Goal: Obtain resource: Obtain resource

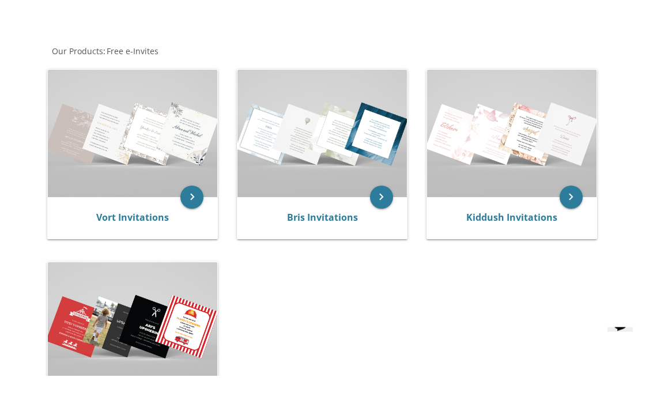
scroll to position [250, 0]
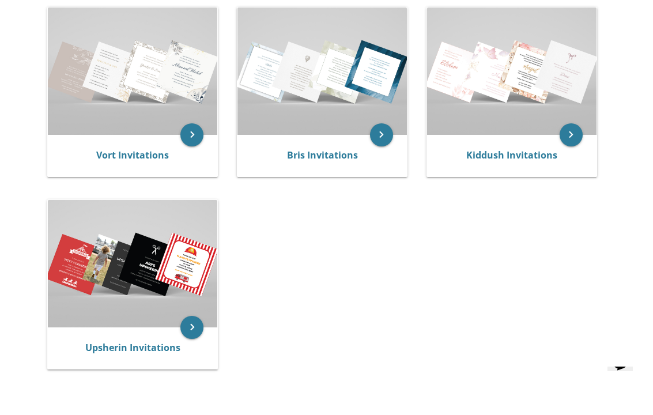
click at [492, 116] on img at bounding box center [511, 70] width 169 height 127
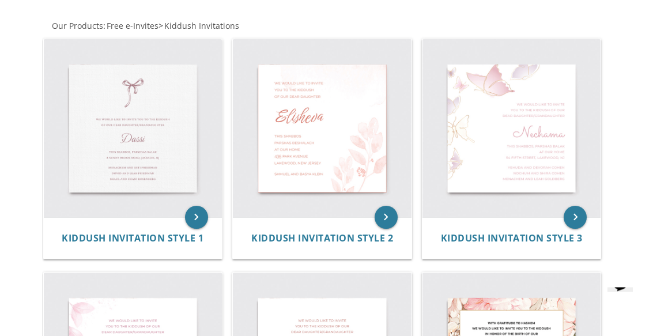
scroll to position [209, 0]
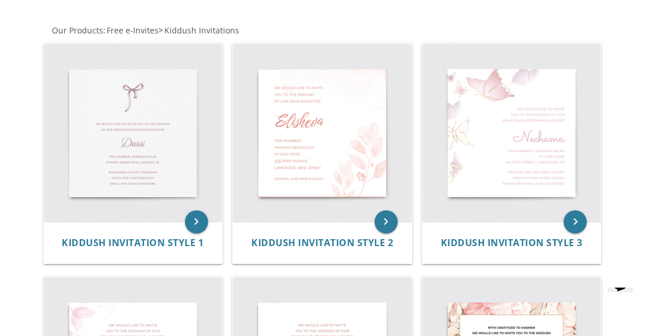
click at [90, 144] on img at bounding box center [133, 133] width 178 height 178
click at [90, 142] on img at bounding box center [133, 133] width 178 height 178
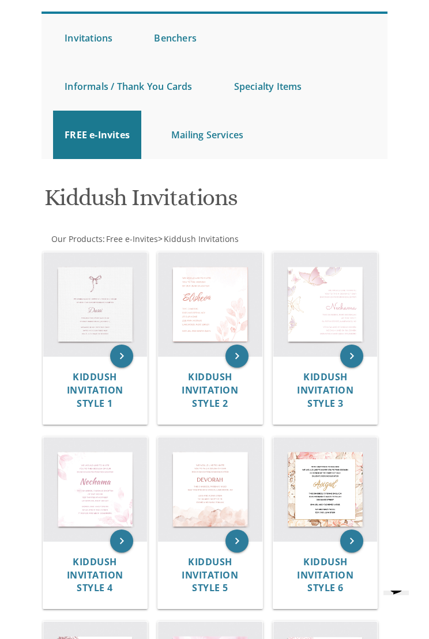
scroll to position [99, 0]
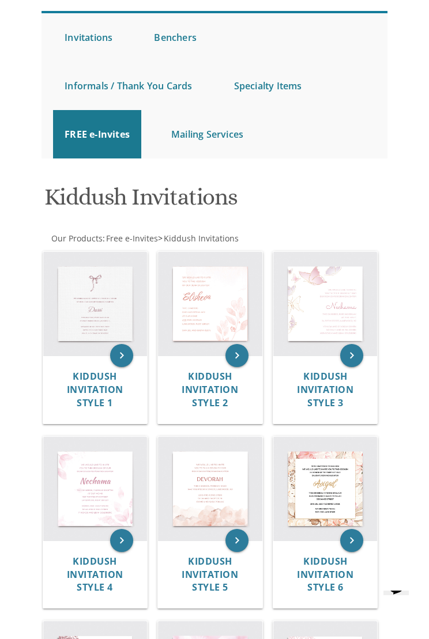
click at [338, 310] on img at bounding box center [325, 304] width 104 height 104
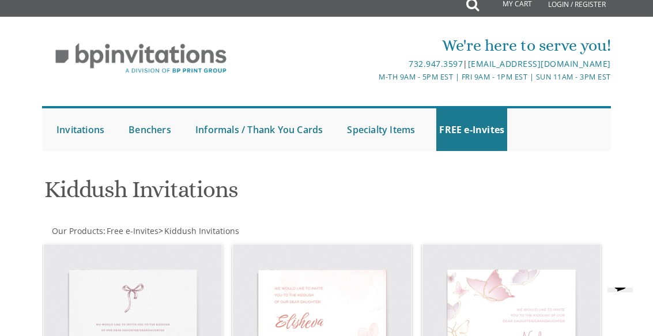
scroll to position [0, 0]
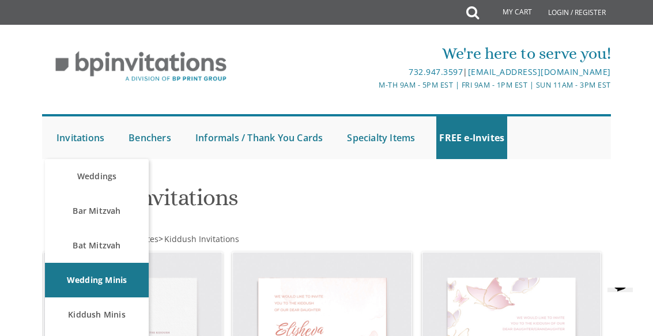
click at [82, 140] on link "Invitations" at bounding box center [81, 137] width 54 height 43
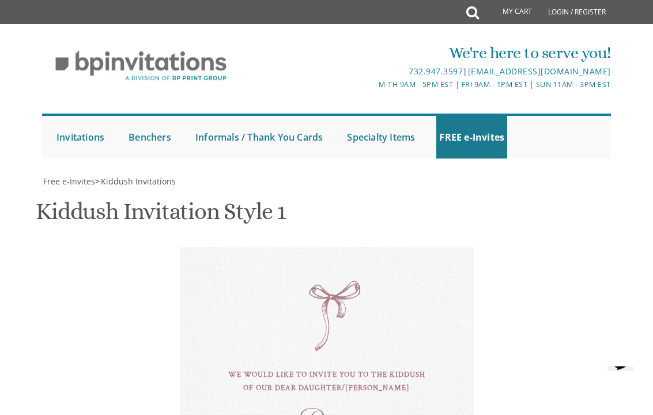
scroll to position [247, 0]
click at [349, 335] on div "Dassi" at bounding box center [327, 419] width 248 height 13
click at [354, 335] on div "Dassi" at bounding box center [327, 419] width 248 height 13
click at [357, 335] on div "Dassi" at bounding box center [327, 419] width 248 height 13
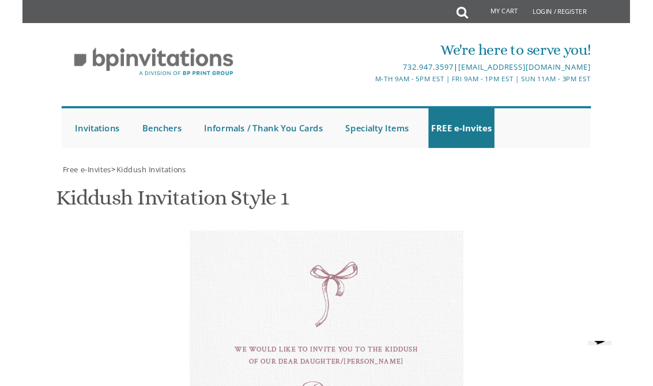
scroll to position [445, 0]
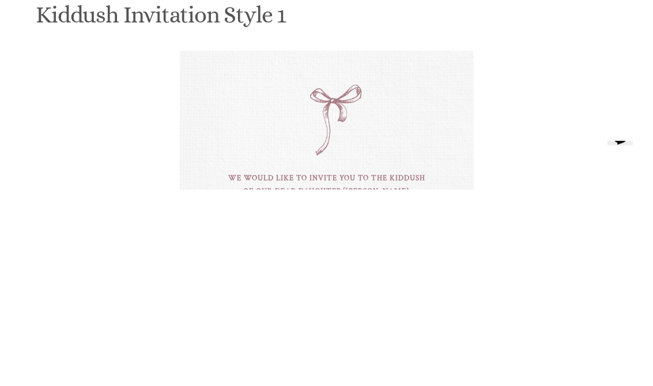
type textarea "D"
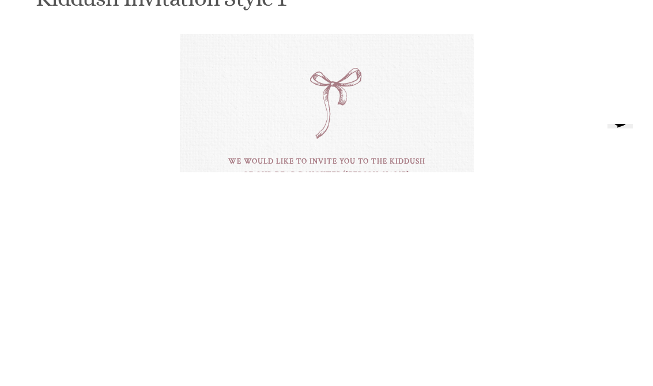
scroll to position [445, 0]
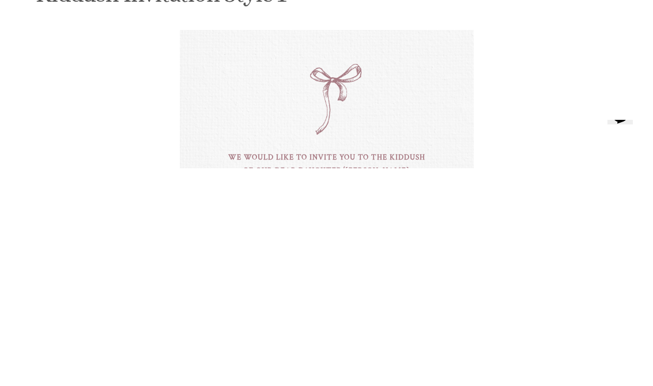
type textarea "Rissi"
type textarea "this shabbos, parshsas kisavo 10 New County, Rd"
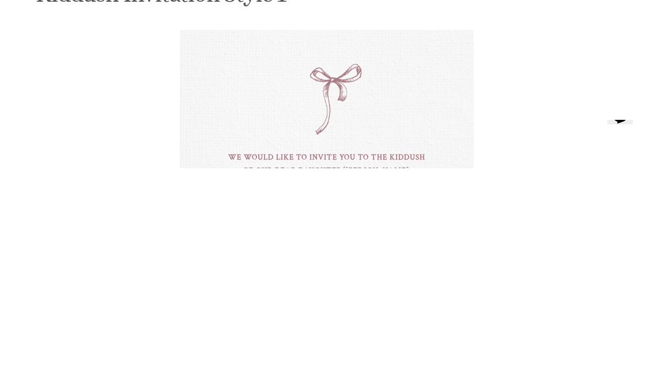
scroll to position [553, 0]
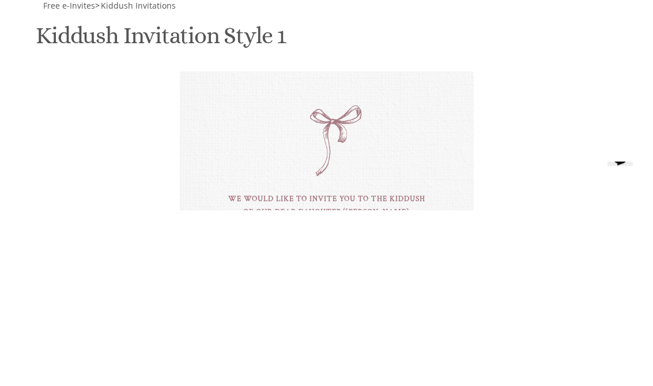
type textarea "Ezriel & Gitty Nussenzweig Avrumy & Chaya Fischer Hershy & Sury Nussenzweig"
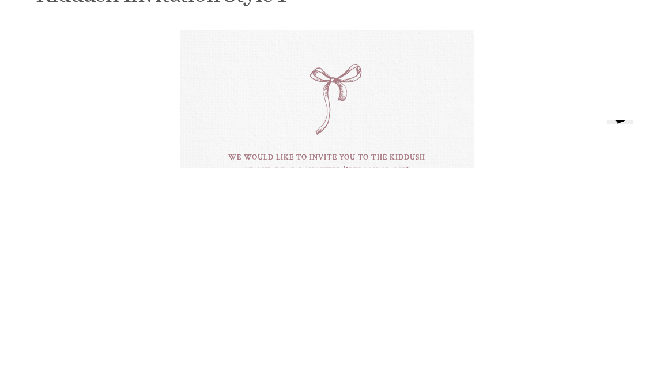
scroll to position [610, 0]
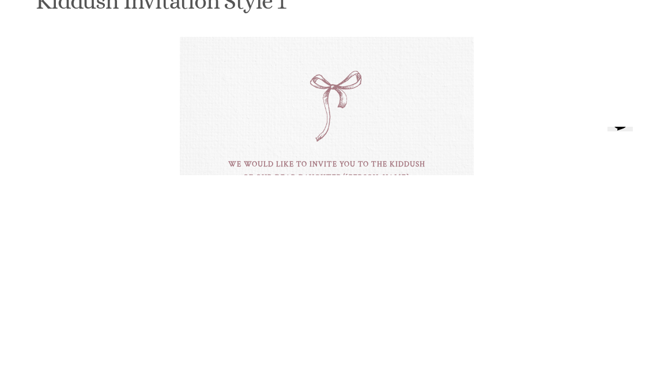
type textarea "this shabbos, parshsas kisavo 10 New County, Rd (Men at 106 Bates)"
type input "Gittyfischer2@gmail.com"
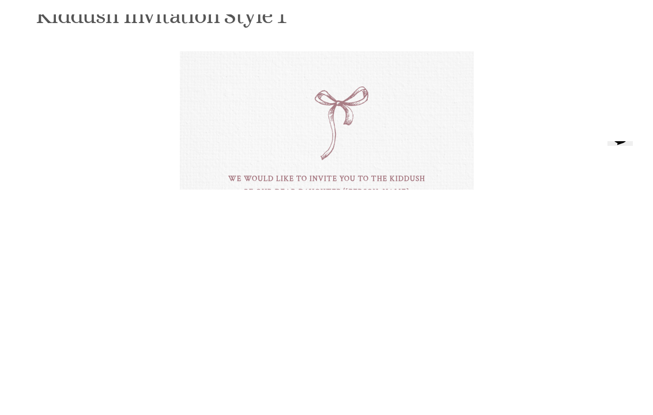
scroll to position [821, 0]
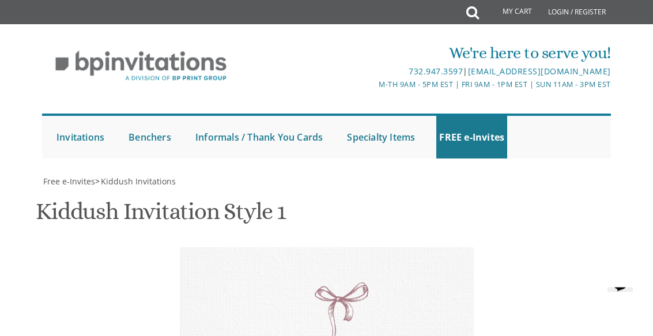
scroll to position [912, 0]
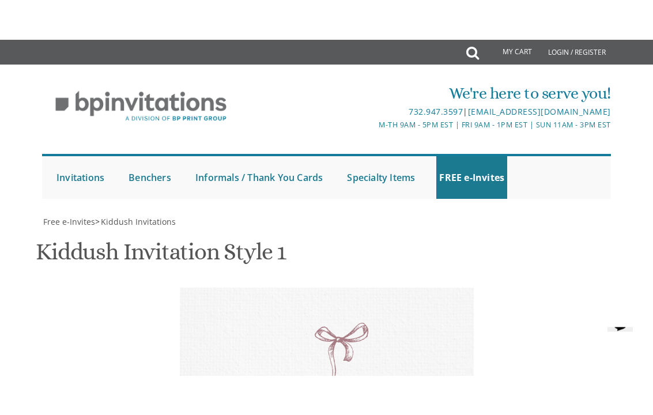
scroll to position [214, 0]
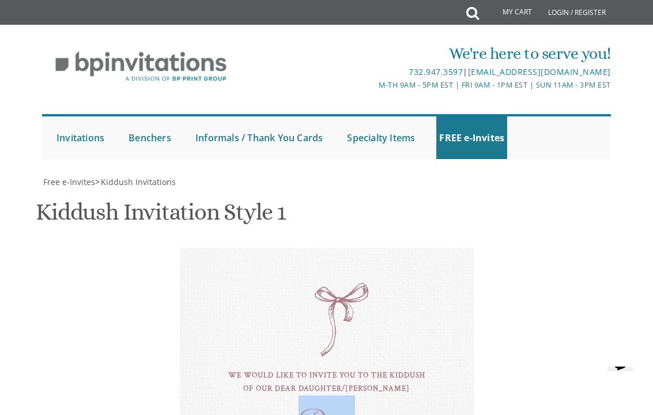
click at [461, 248] on div "we would like to invite you to the kiddush of our dear daughter/grandaughter Ri…" at bounding box center [327, 409] width 294 height 323
click at [519, 248] on div "we would like to invite you to the kiddush of our dear daughter/grandaughter Ri…" at bounding box center [326, 409] width 559 height 323
click at [428, 248] on div "we would like to invite you to the kiddush of our dear daughter/grandaughter Ri…" at bounding box center [327, 409] width 294 height 323
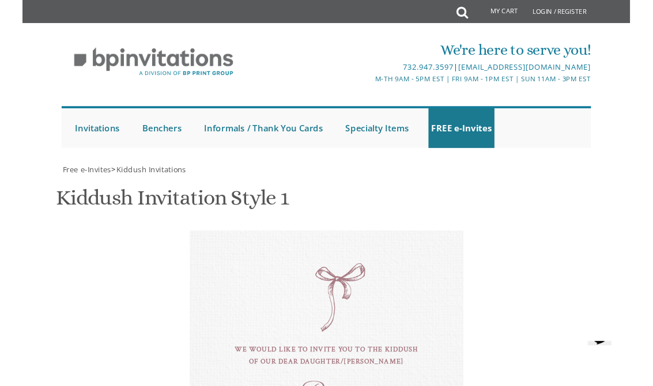
scroll to position [750, 0]
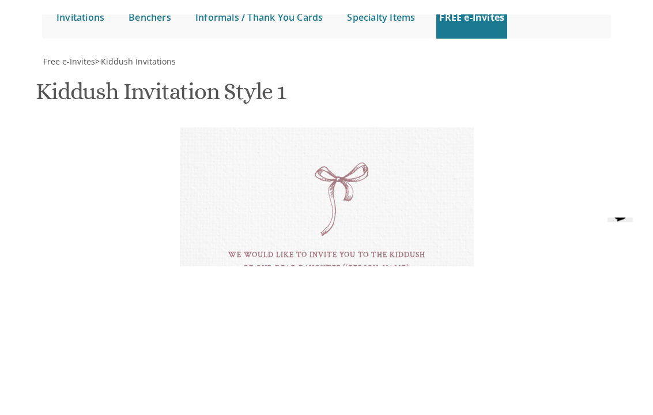
scroll to position [856, 0]
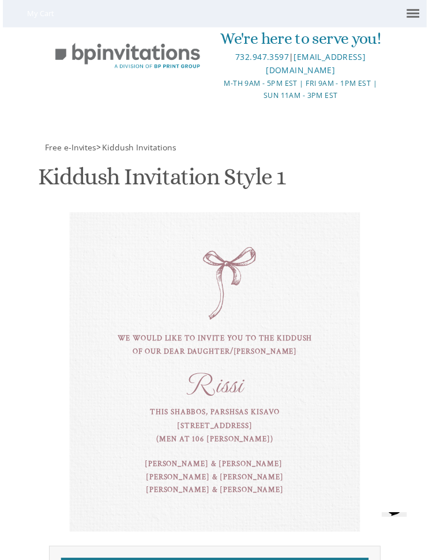
scroll to position [127, 0]
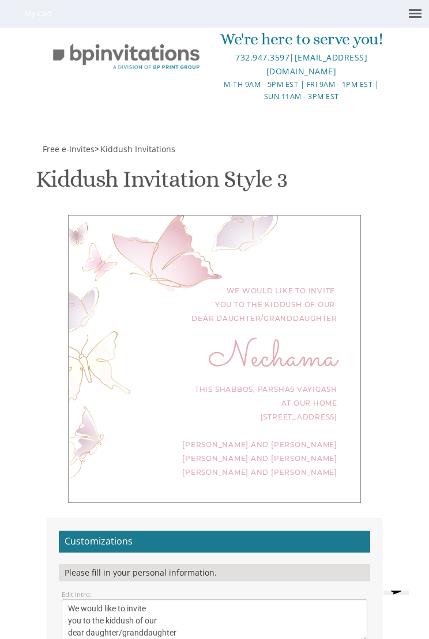
scroll to position [5, 0]
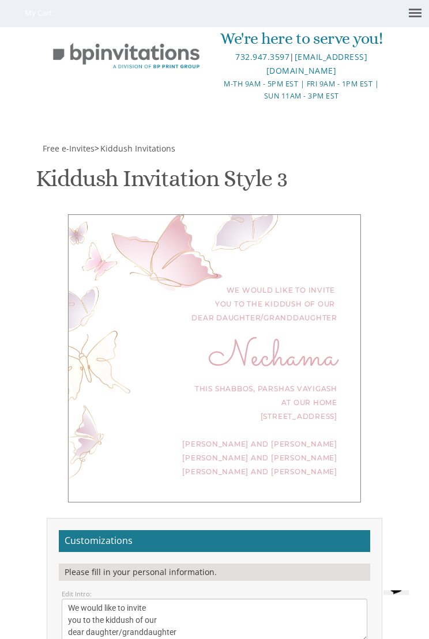
click at [318, 354] on div "Nechama" at bounding box center [214, 359] width 245 height 14
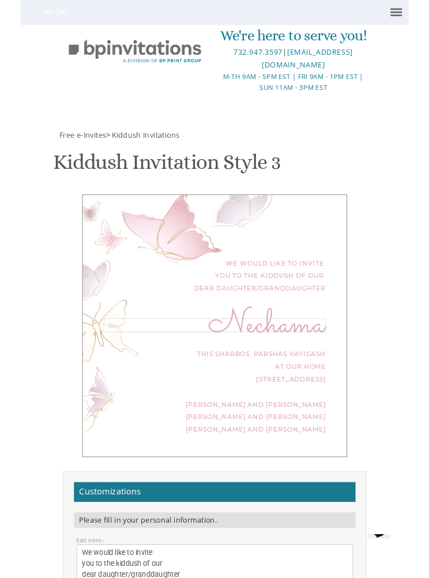
scroll to position [323, 0]
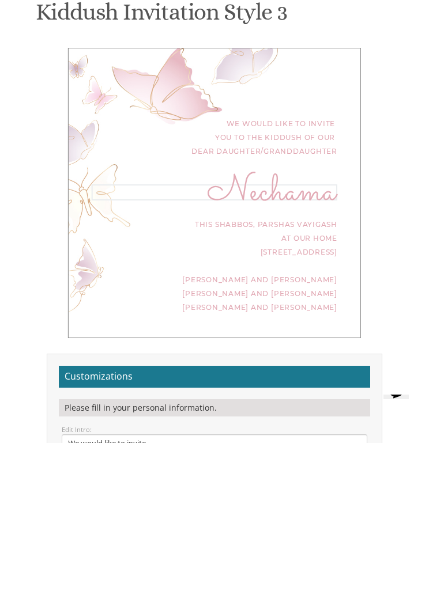
type textarea "N"
type textarea "Rissi"
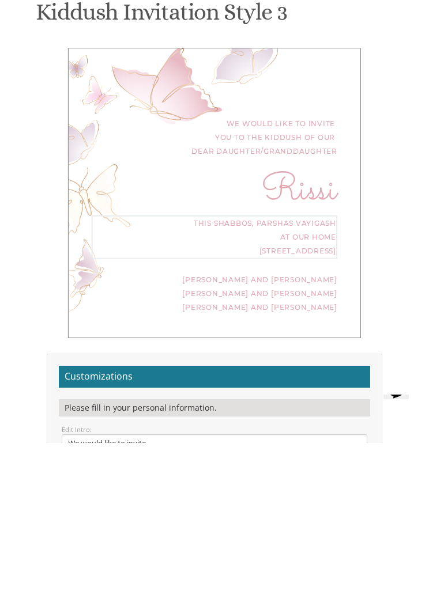
type textarea "This Shabbos, Parshas kisavo at our Home 10 New County Rd"
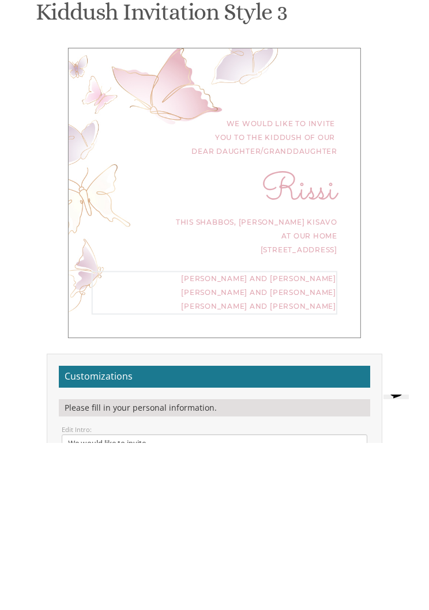
type textarea "Ezriel & Gitty Nussenzweig Avrumy & Chaya Fischer Hershy & Sury Nussenzweig"
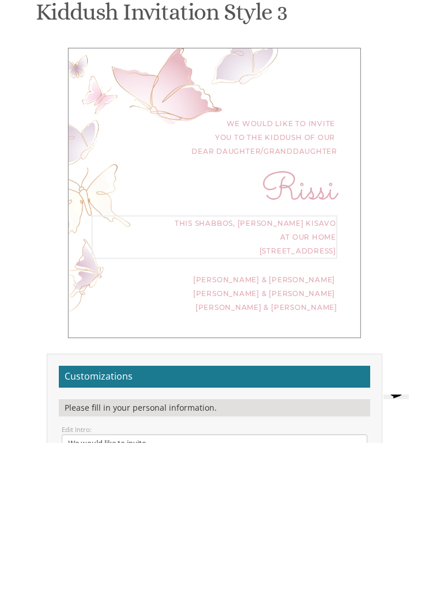
scroll to position [8, 0]
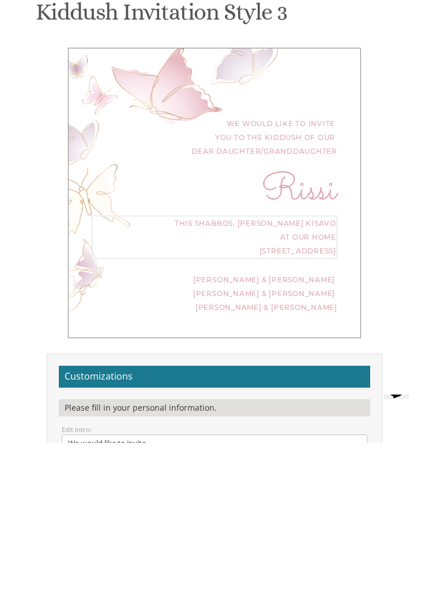
scroll to position [391, 0]
type textarea "This Shabbos, Parshas kisavo at our Home 10 New County Rd (Men at 106 Bates)"
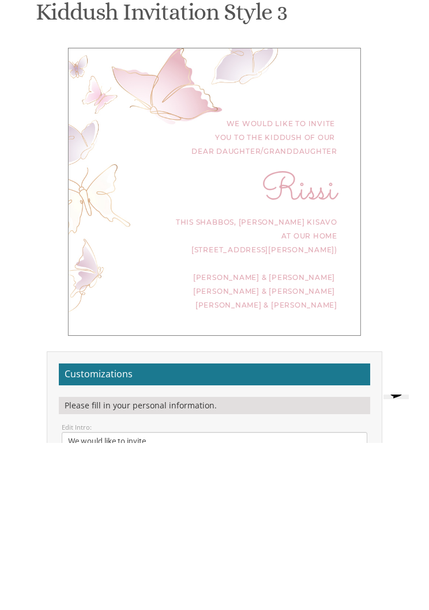
type input "Gittyfischer2@gmail.com"
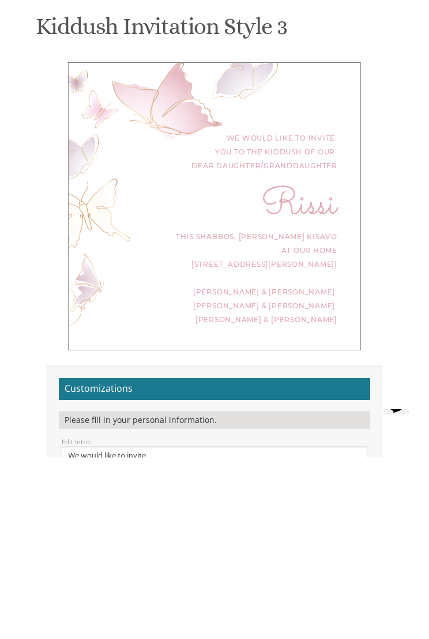
scroll to position [558, 0]
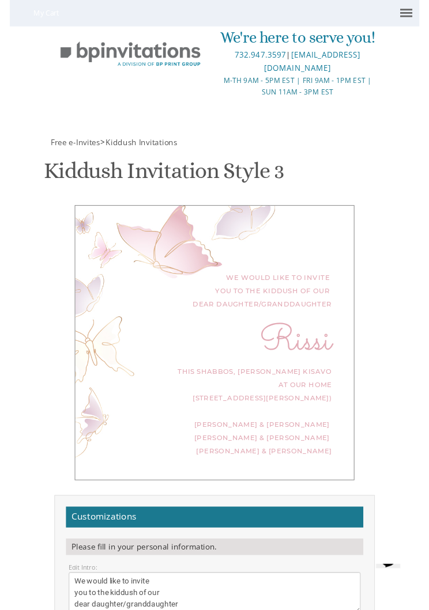
scroll to position [381, 0]
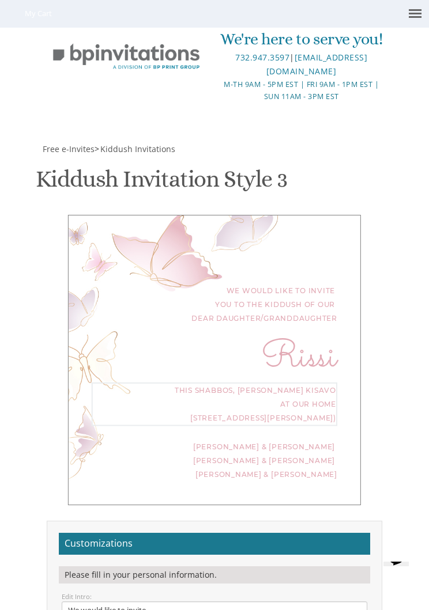
scroll to position [232, 0]
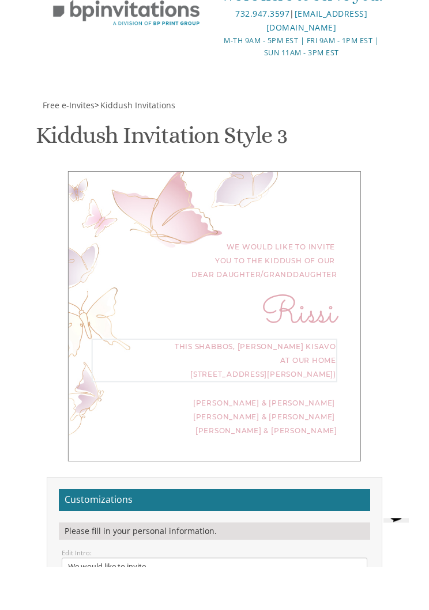
type textarea "This Shabbos, Parshas kisavo 10 New County Rd (Men at 106 Bates)"
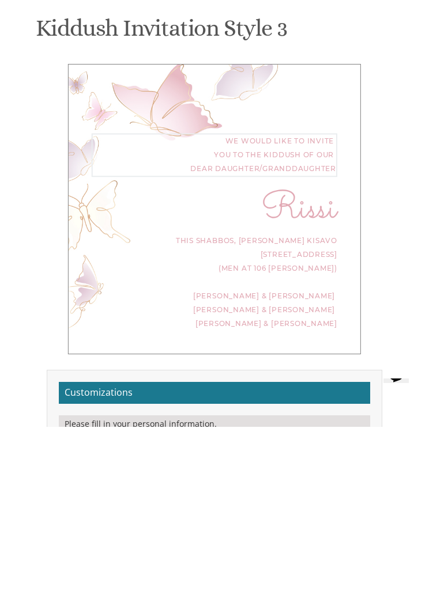
scroll to position [411, 0]
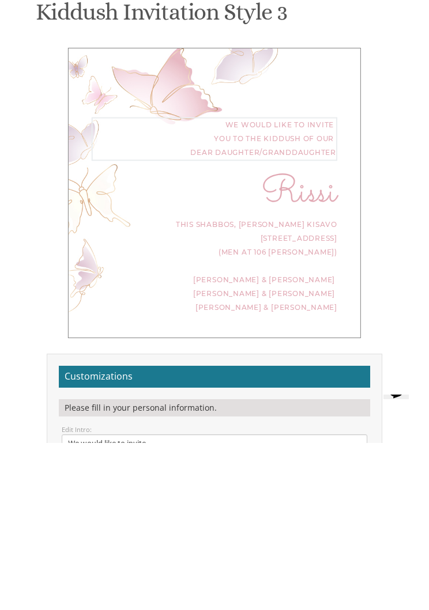
type textarea "We would like to invite you to the kiddush of our dear daughter"
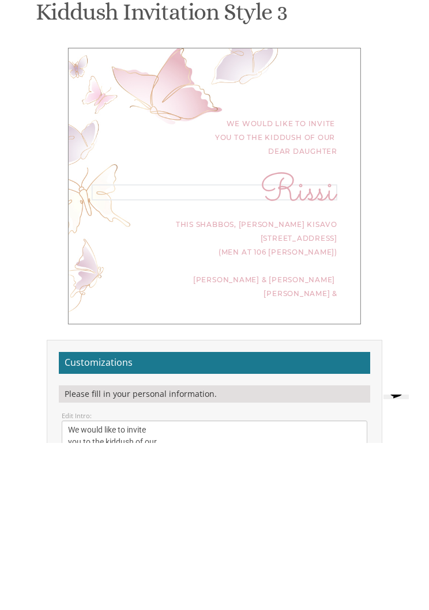
type textarea "Ezriel & Gitty Nussenzweig"
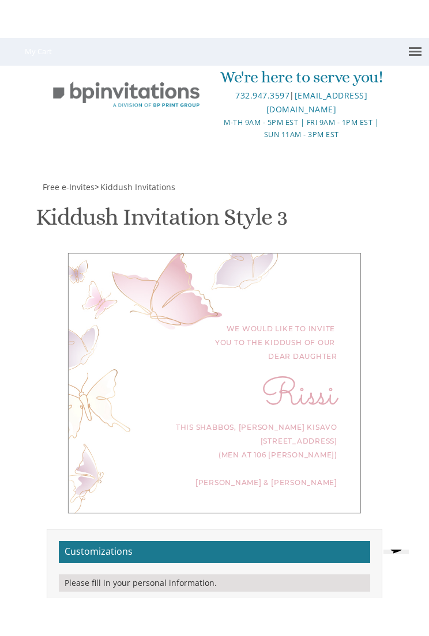
scroll to position [57, 0]
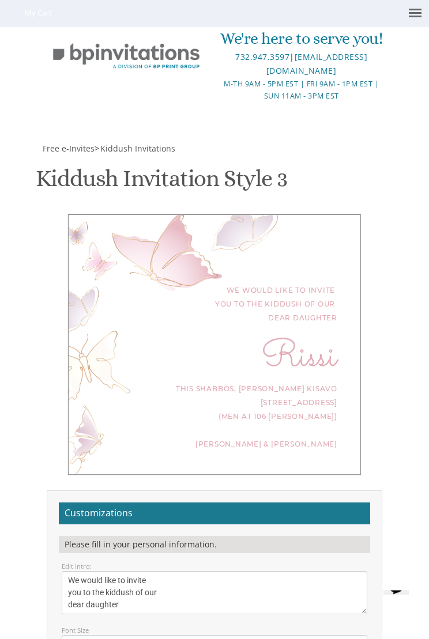
scroll to position [71, 0]
click at [142, 560] on textarea "We would like to invite you to the kiddush of our dear daughter/granddaughter" at bounding box center [215, 593] width 306 height 43
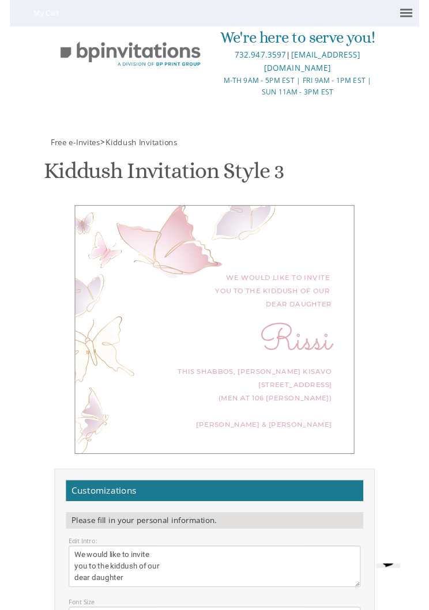
scroll to position [205, 0]
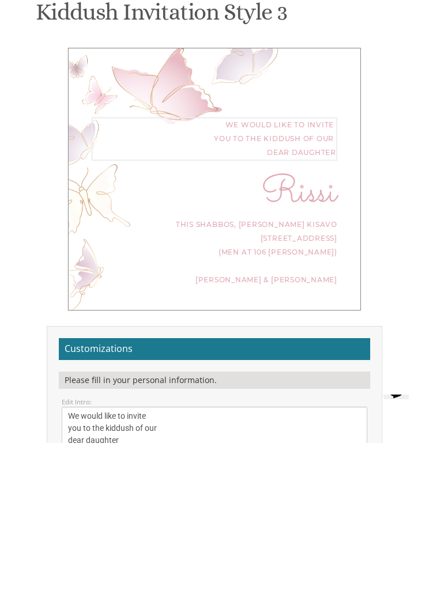
click at [219, 560] on textarea "We would like to invite you to the kiddush of our dear daughter/granddaughter" at bounding box center [215, 595] width 306 height 43
click at [139, 560] on textarea "We would like to invite you to the kiddush of our dear daughter/granddaughter" at bounding box center [215, 595] width 306 height 43
click at [69, 560] on textarea "We would like to invite you to the kiddush of our dear daughter/granddaughter" at bounding box center [215, 595] width 306 height 43
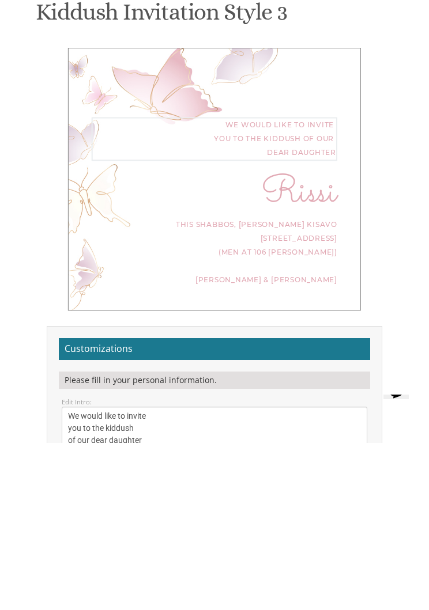
scroll to position [0, 0]
type textarea "We would like to invite you to the kiddush of our dear daughter"
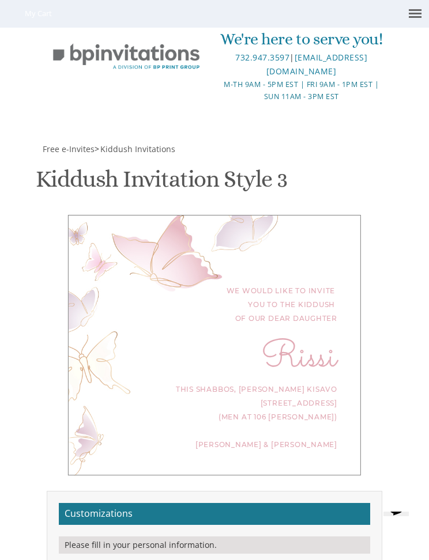
scroll to position [165, 0]
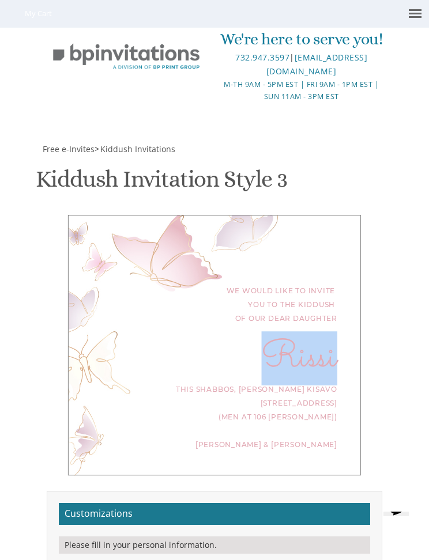
click at [389, 225] on div "We would like to invite you to the kiddush of our dear daughter Rissi This Shab…" at bounding box center [214, 346] width 353 height 262
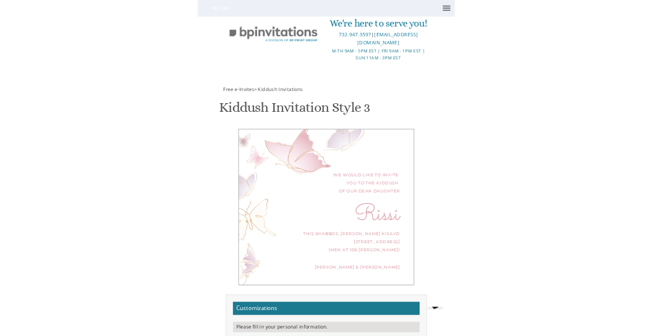
scroll to position [31, 0]
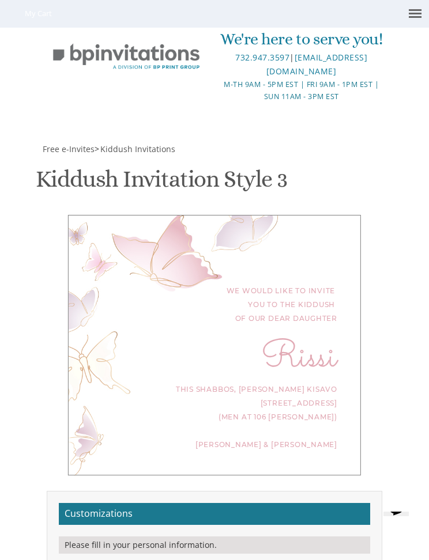
click at [426, 5] on div "We're here to serve you! 732.947.3597 | invitations@bpprintgroup.com M-Th 9am -…" at bounding box center [214, 66] width 429 height 132
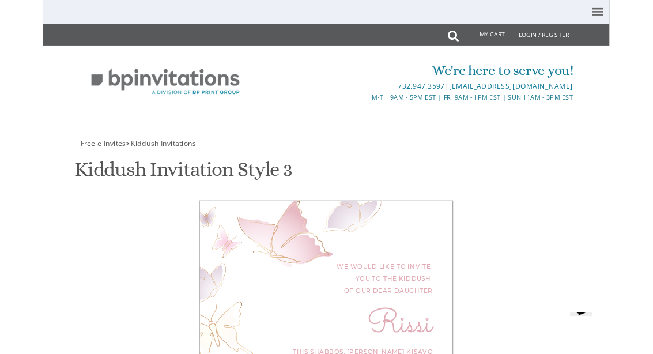
scroll to position [521, 0]
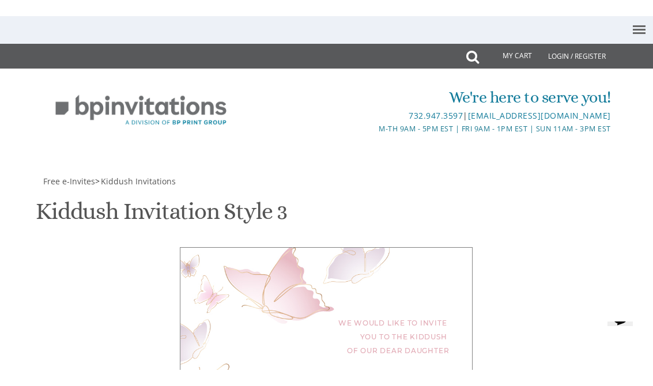
scroll to position [231, 0]
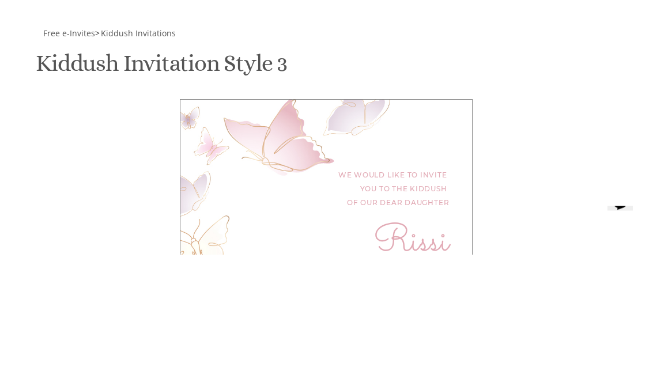
type textarea "Ezriel & Gitty Nussenzweig"
click at [163, 231] on div "We would like to invite you to the kiddush of our dear daughter Rissi This Shab…" at bounding box center [326, 362] width 559 height 263
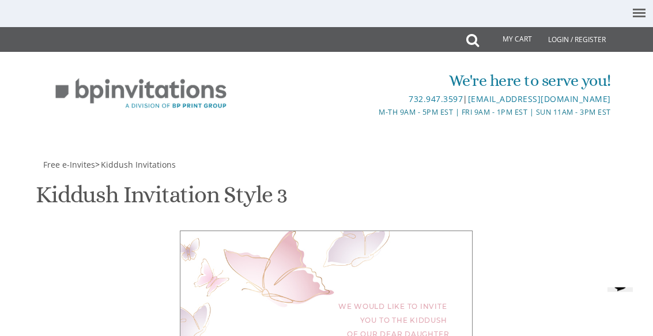
scroll to position [85, 0]
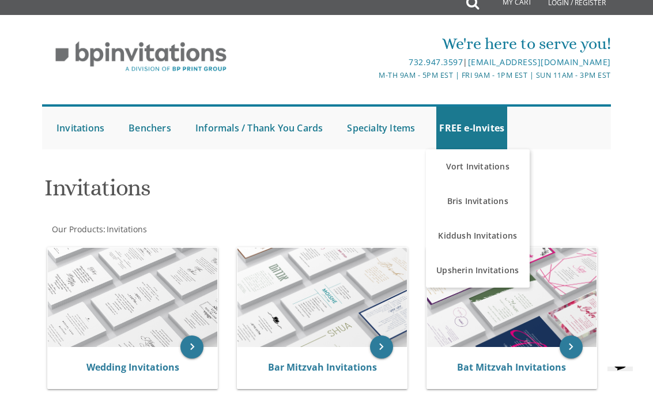
scroll to position [13, 0]
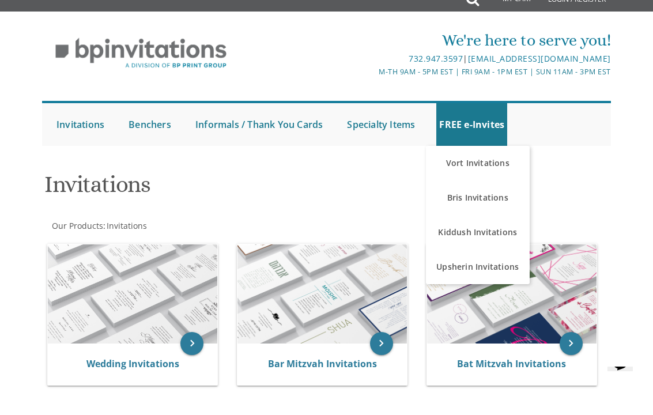
click at [444, 232] on link "Kiddush Invitations" at bounding box center [478, 232] width 104 height 35
click at [456, 215] on link "Kiddush Invitations" at bounding box center [478, 232] width 104 height 35
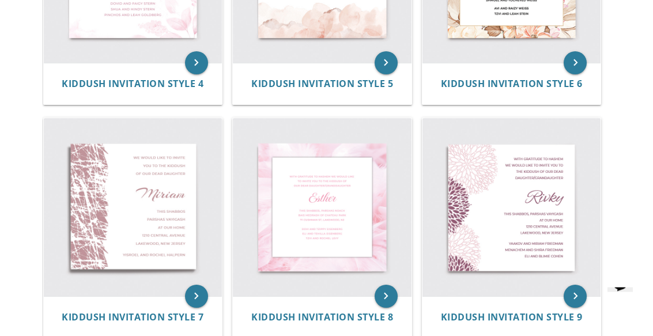
scroll to position [599, 0]
